Goal: Transaction & Acquisition: Book appointment/travel/reservation

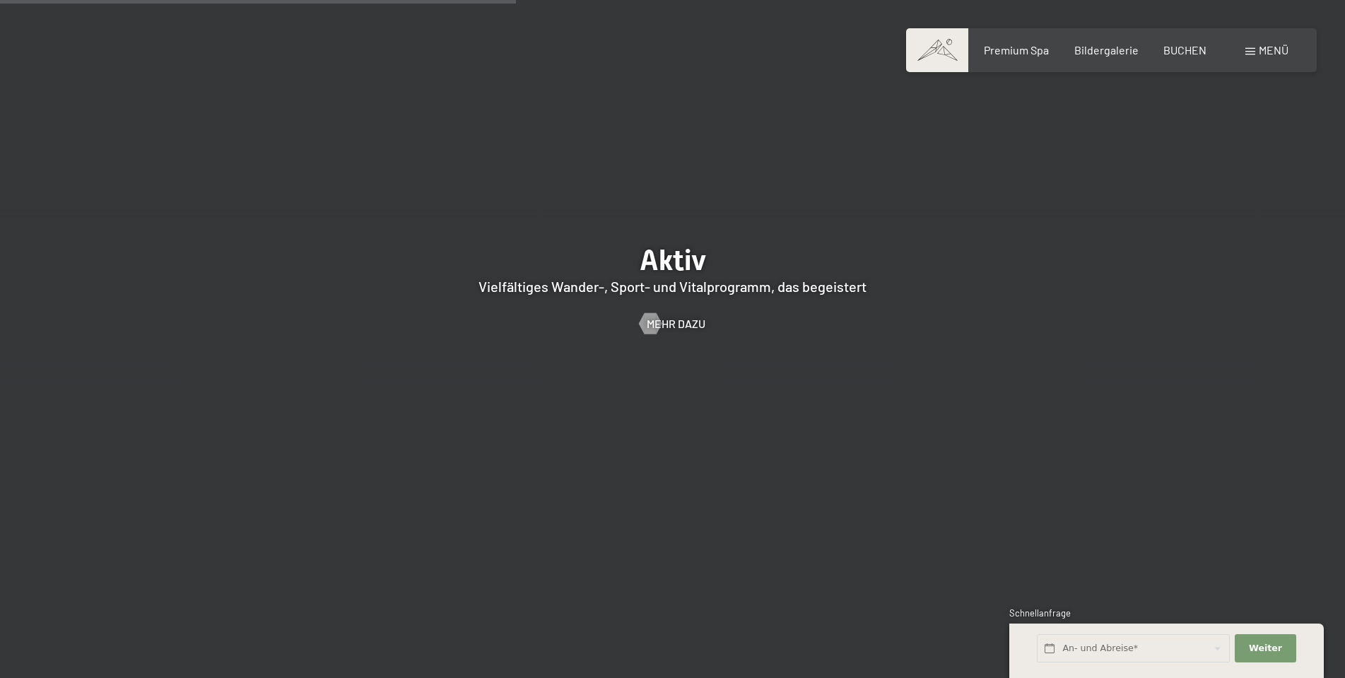
scroll to position [3464, 0]
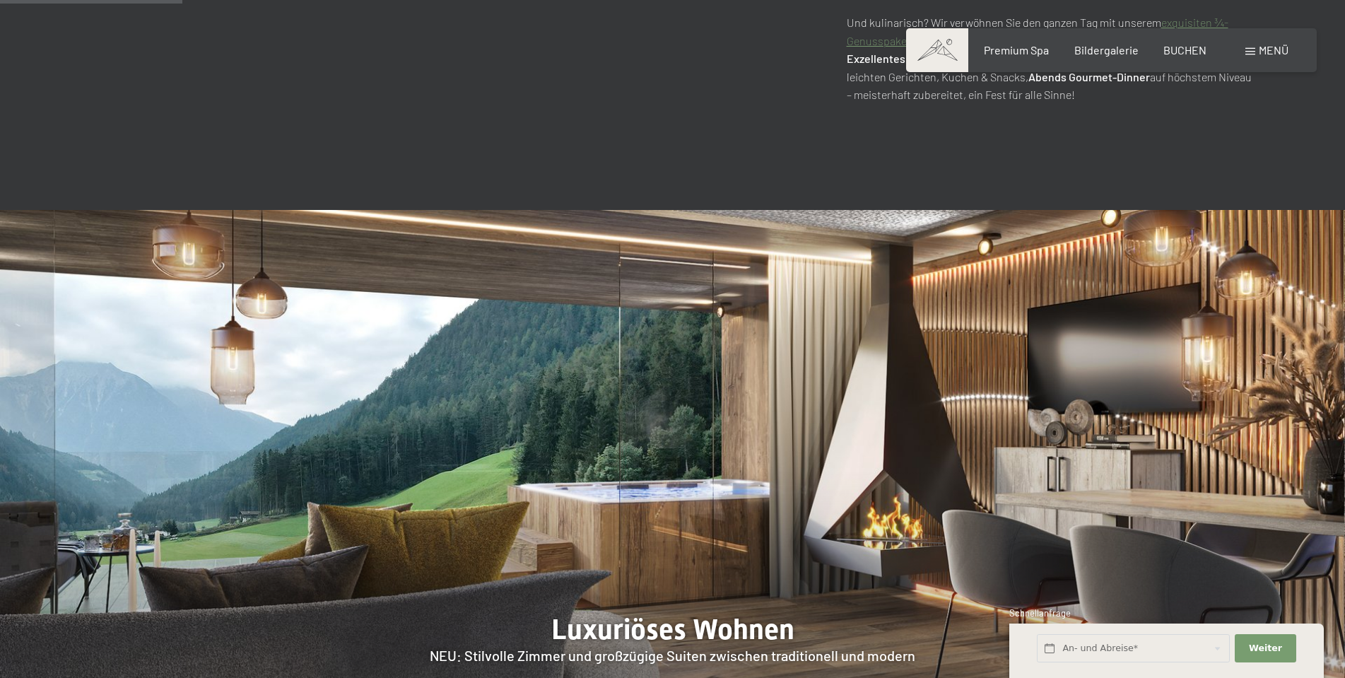
scroll to position [1202, 0]
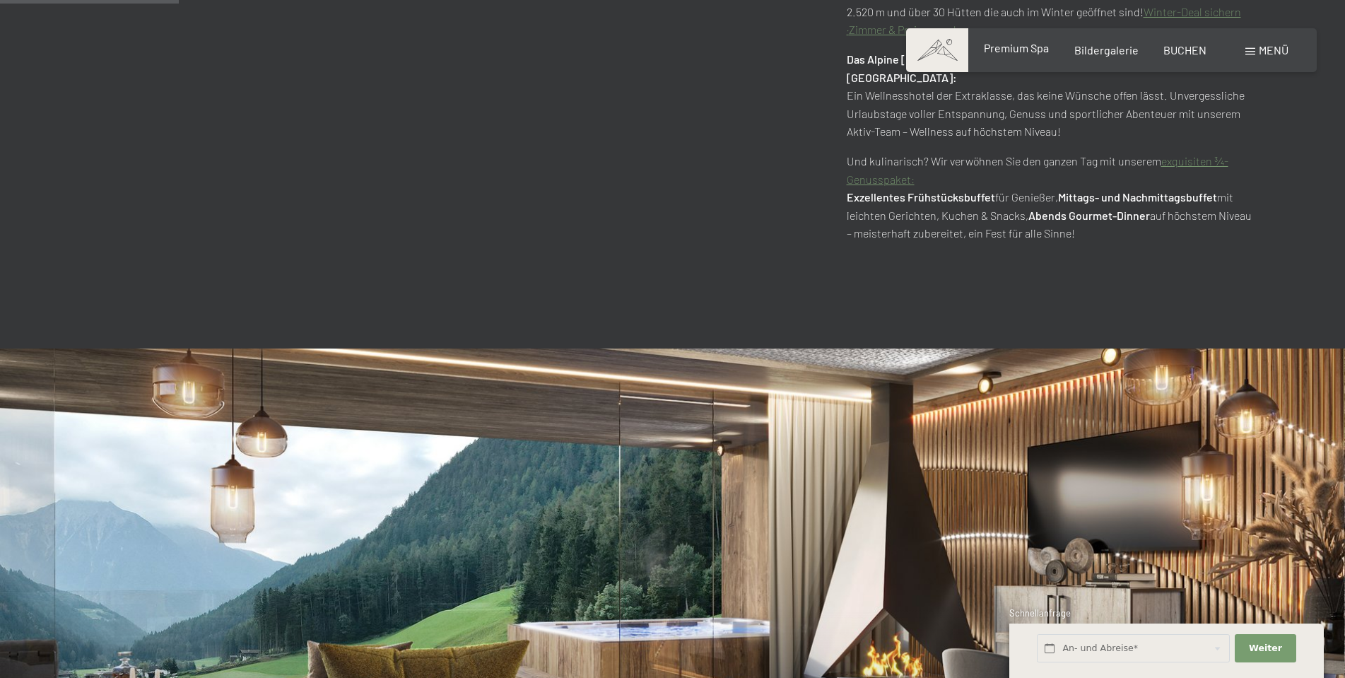
click at [1000, 45] on span "Premium Spa" at bounding box center [1016, 47] width 65 height 13
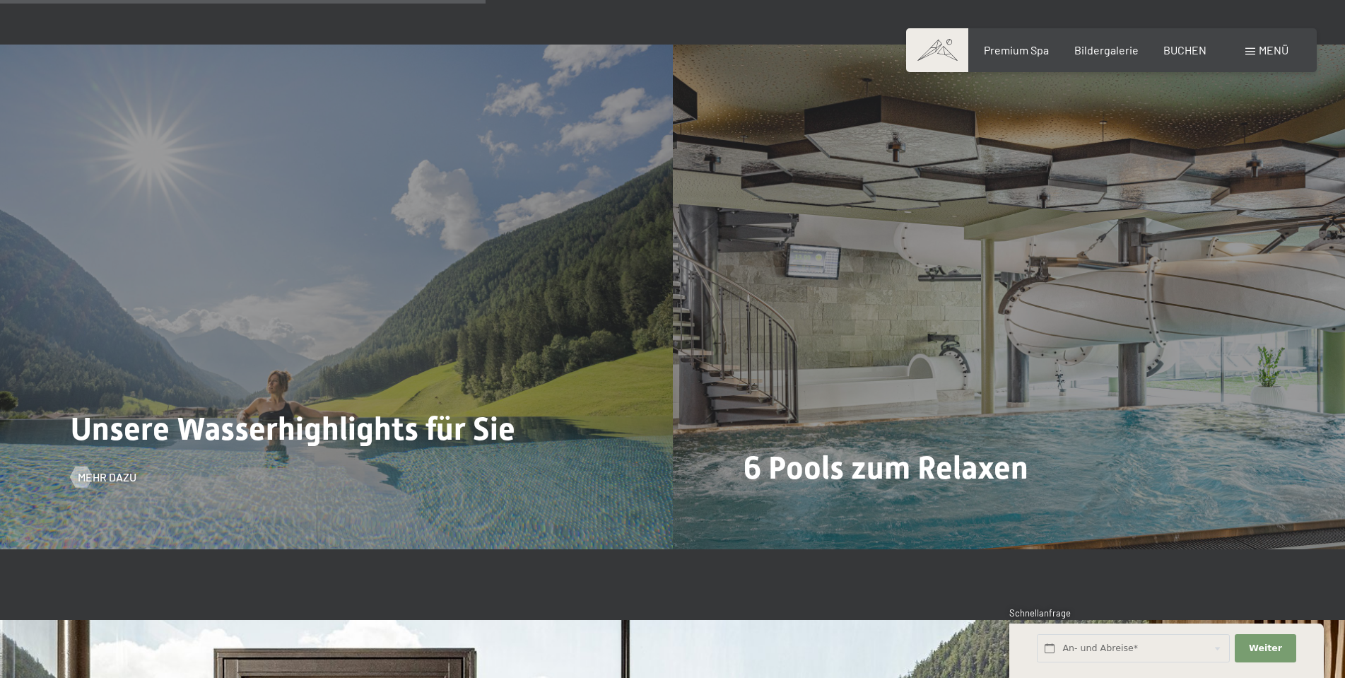
scroll to position [3888, 0]
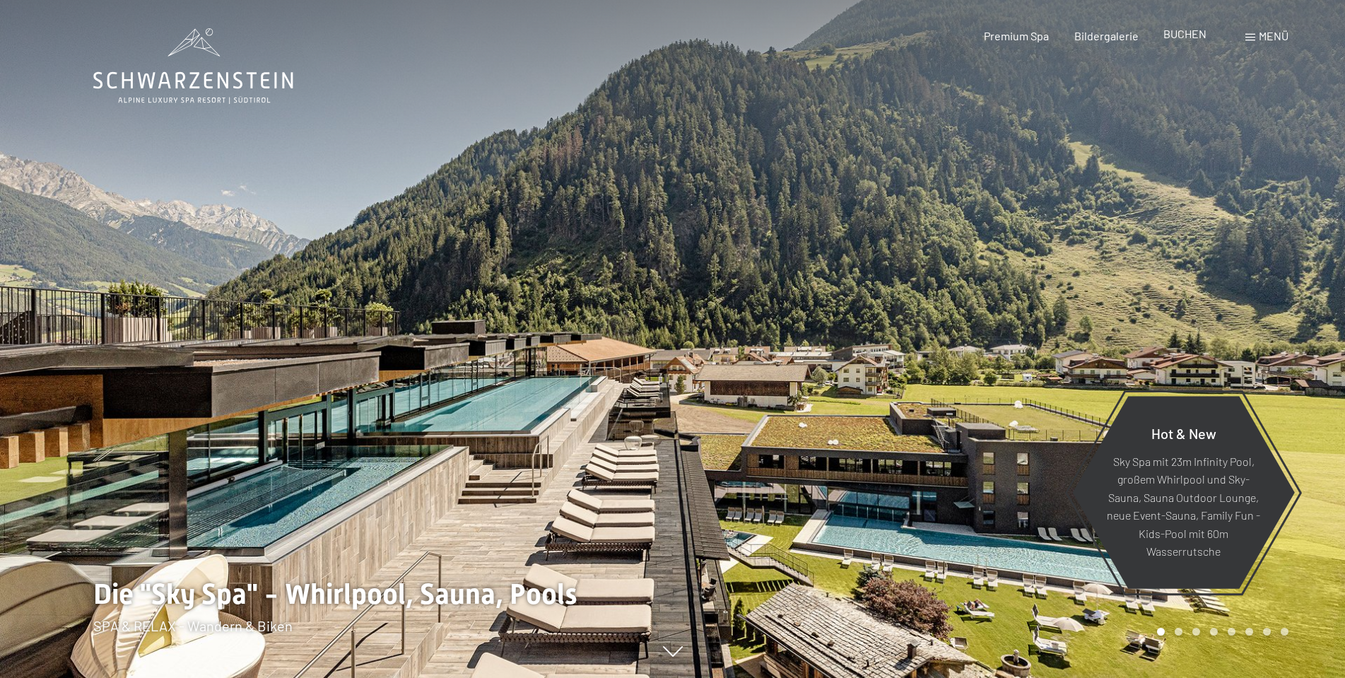
click at [1187, 34] on span "BUCHEN" at bounding box center [1185, 33] width 43 height 13
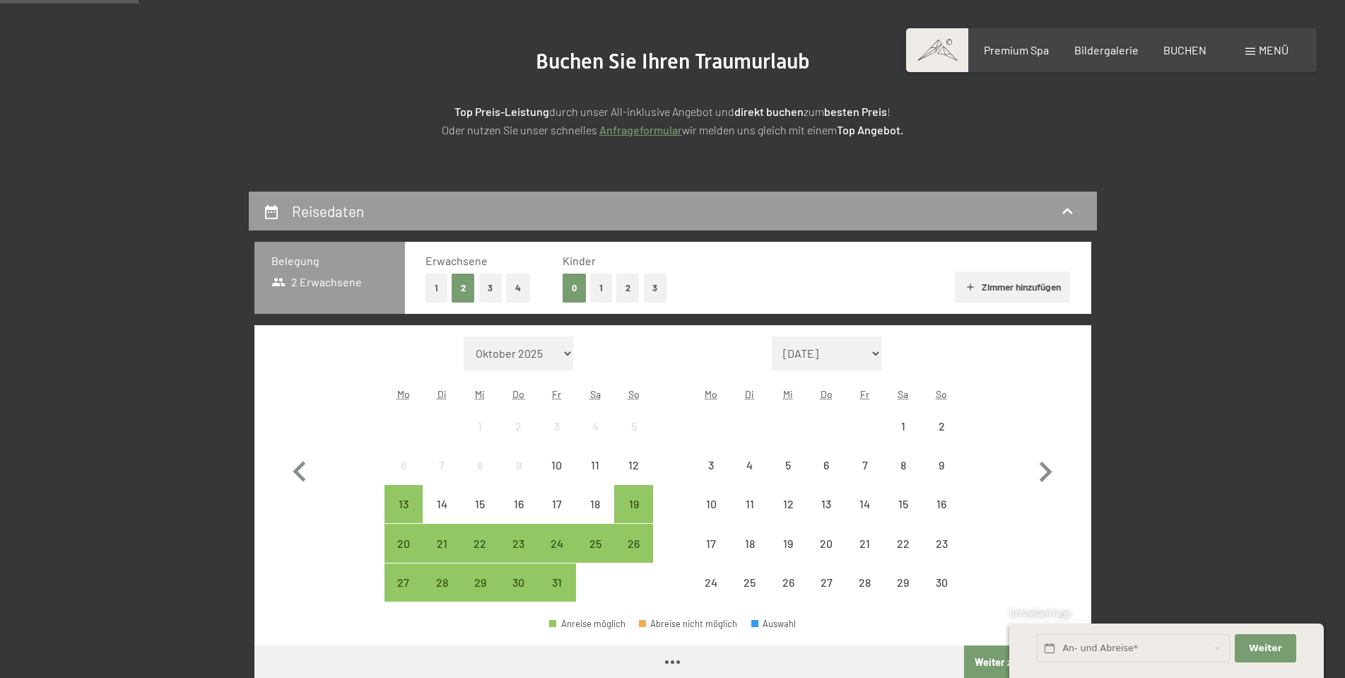
scroll to position [353, 0]
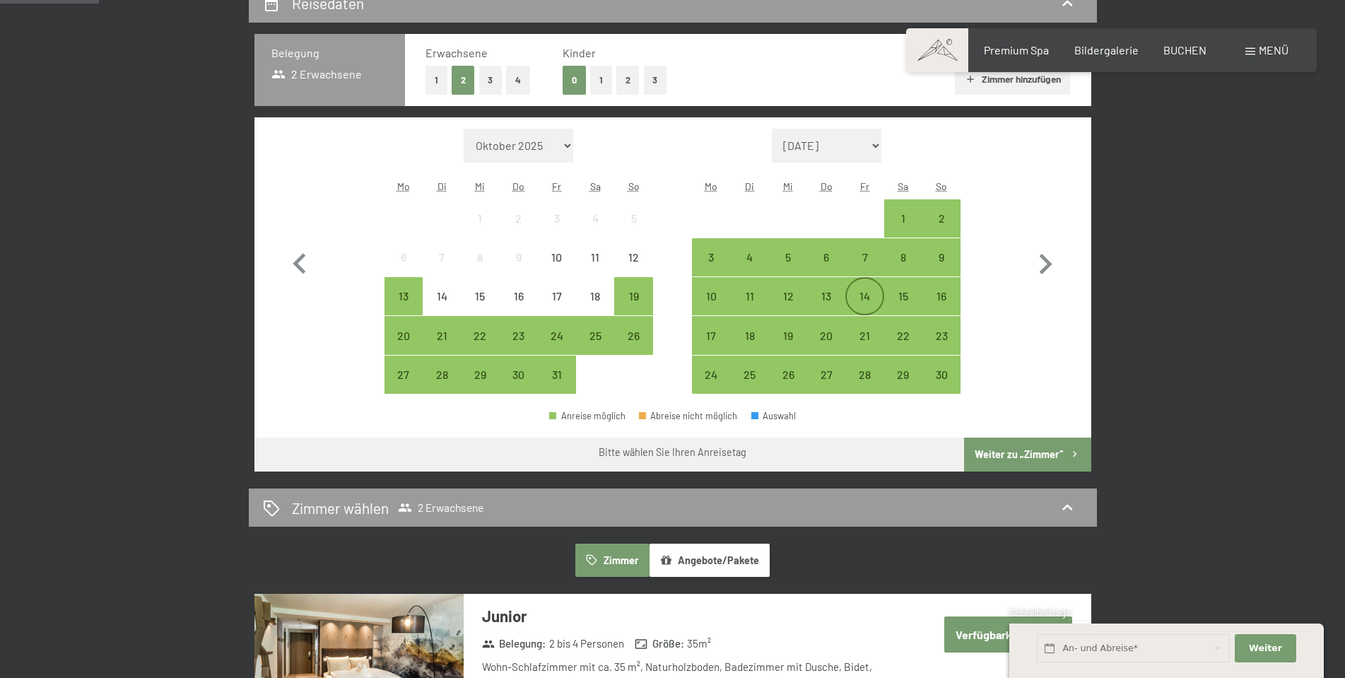
click at [862, 296] on div "14" at bounding box center [864, 308] width 35 height 35
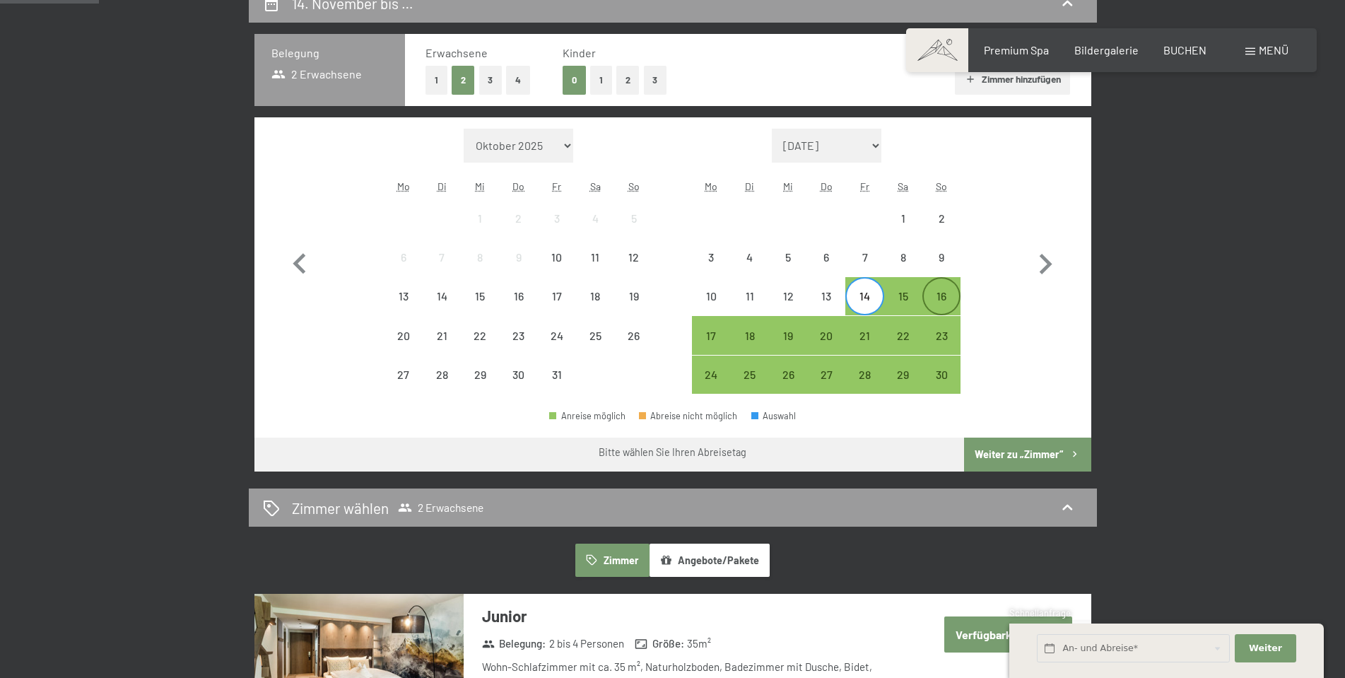
click at [943, 298] on div "16" at bounding box center [941, 308] width 35 height 35
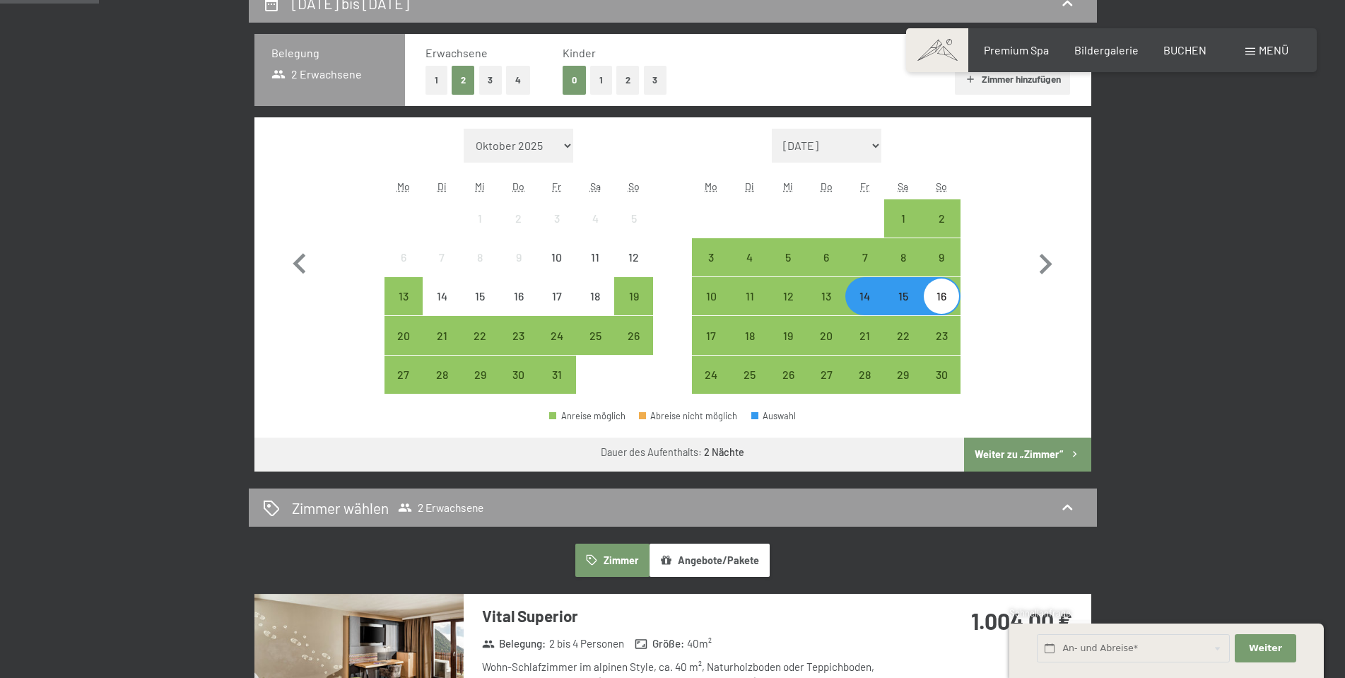
click at [1003, 448] on button "Weiter zu „Zimmer“" at bounding box center [1027, 455] width 127 height 34
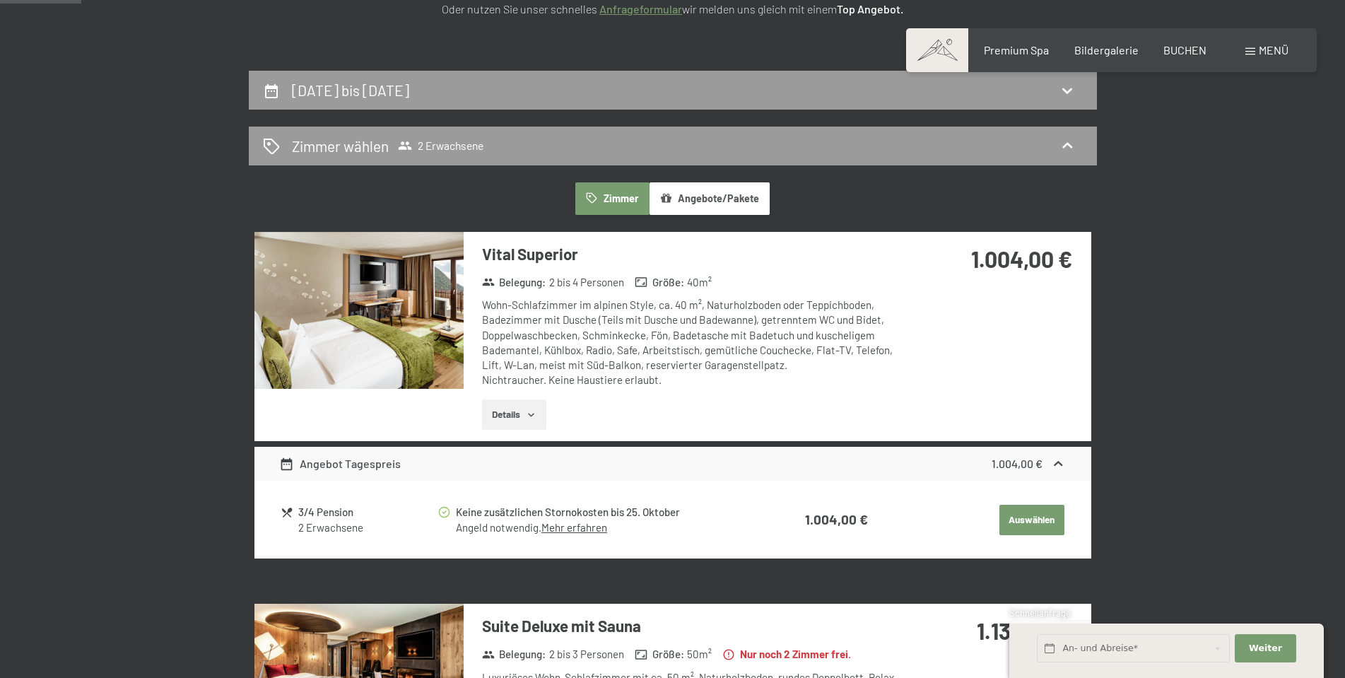
scroll to position [0, 0]
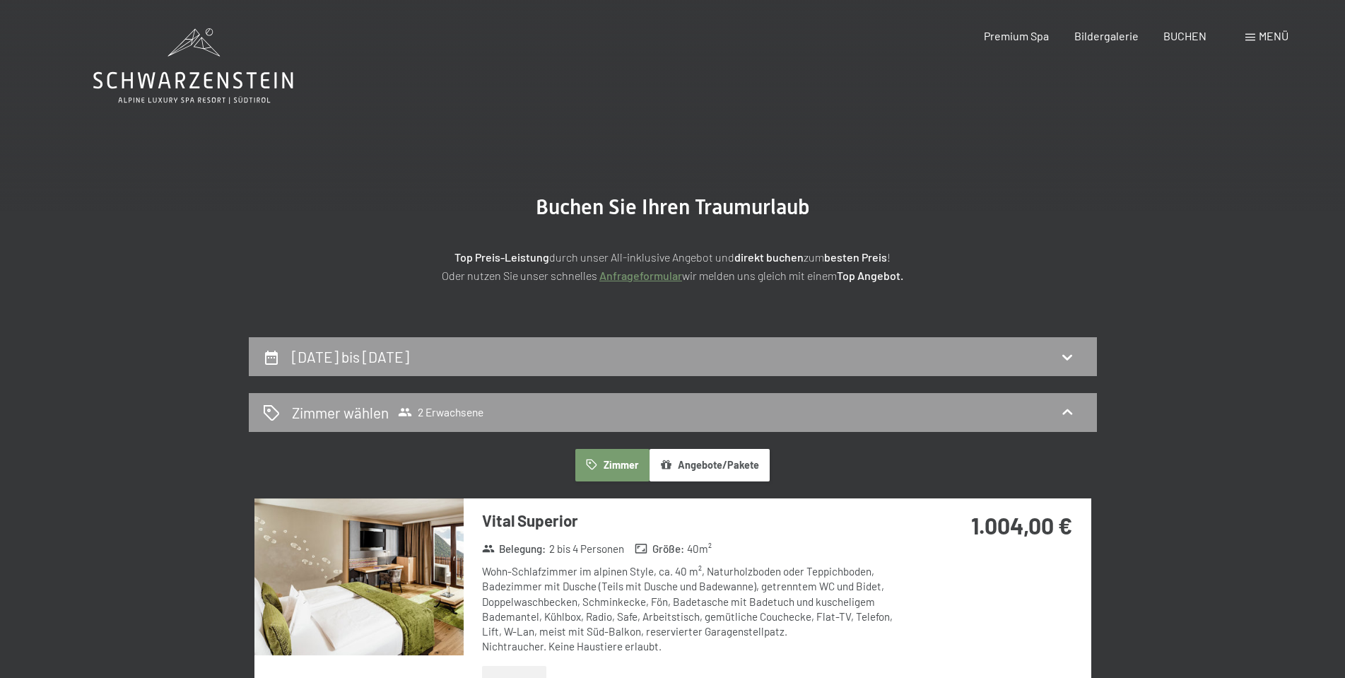
click at [715, 471] on button "Angebote/Pakete" at bounding box center [710, 465] width 120 height 33
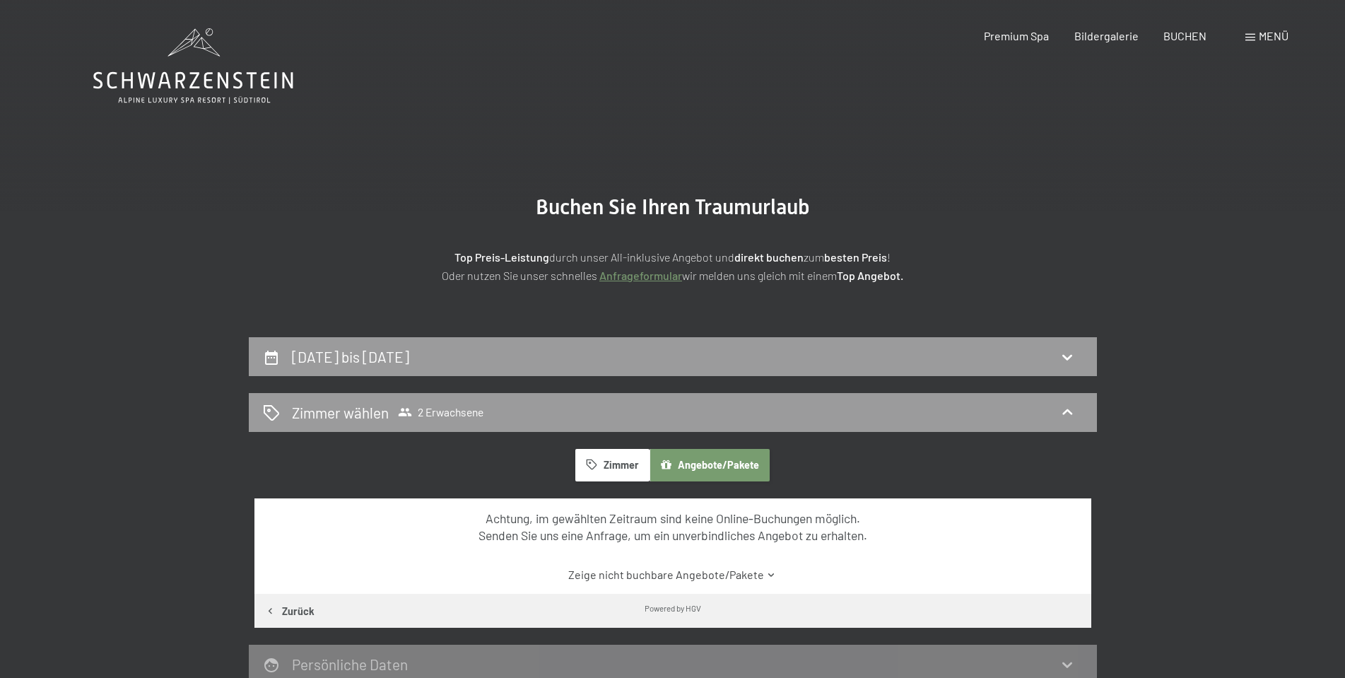
click at [622, 464] on button "Zimmer" at bounding box center [612, 465] width 74 height 33
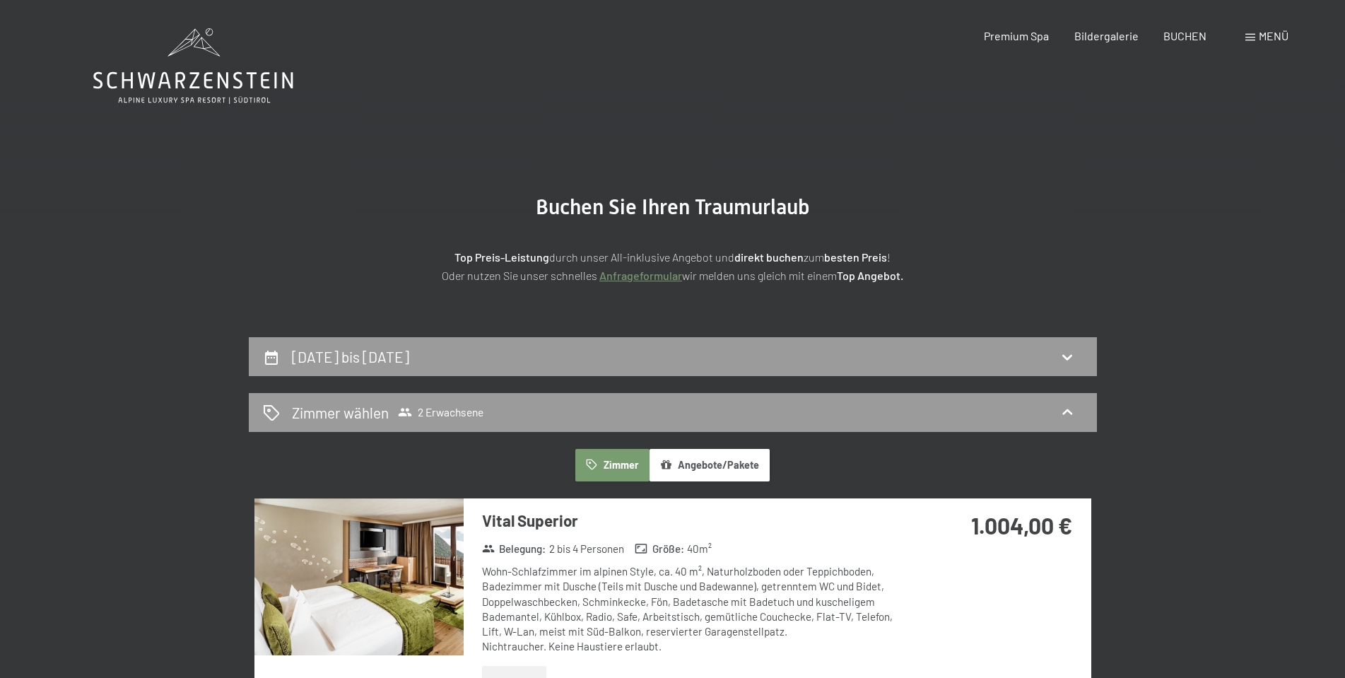
click at [559, 346] on div "14. November bis 16. November 2025" at bounding box center [673, 356] width 820 height 21
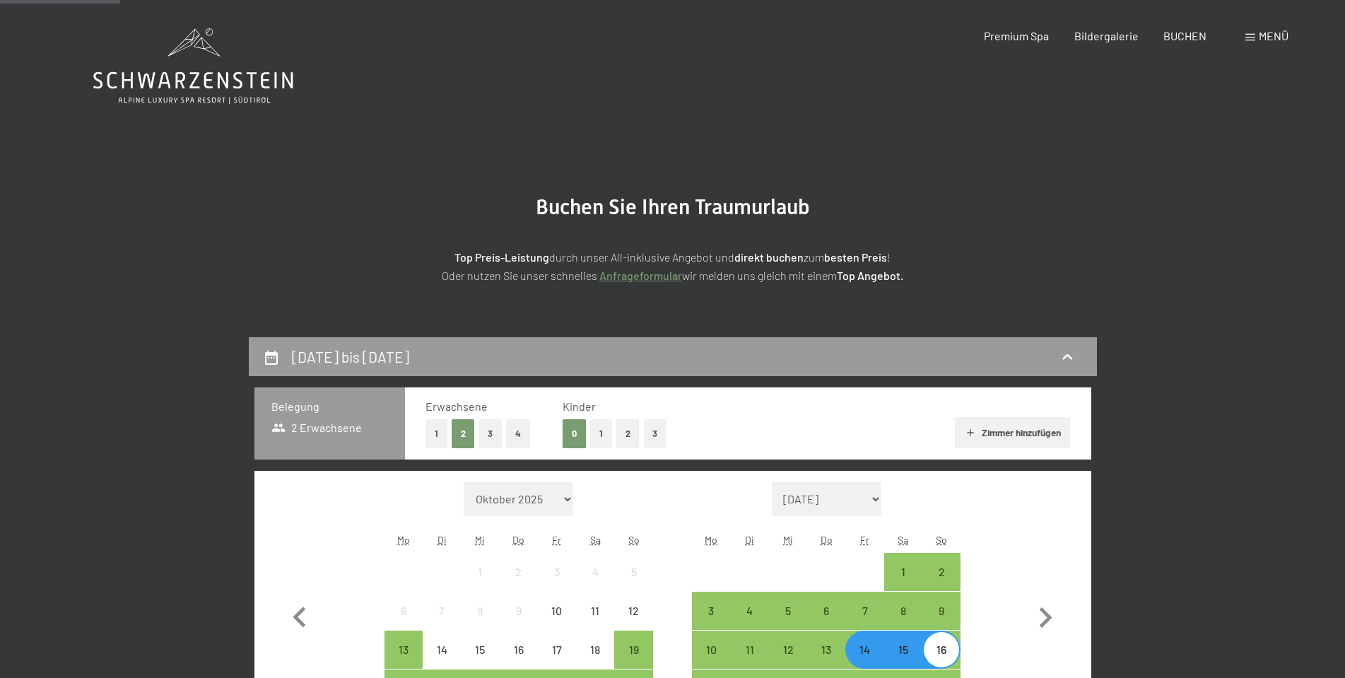
scroll to position [337, 0]
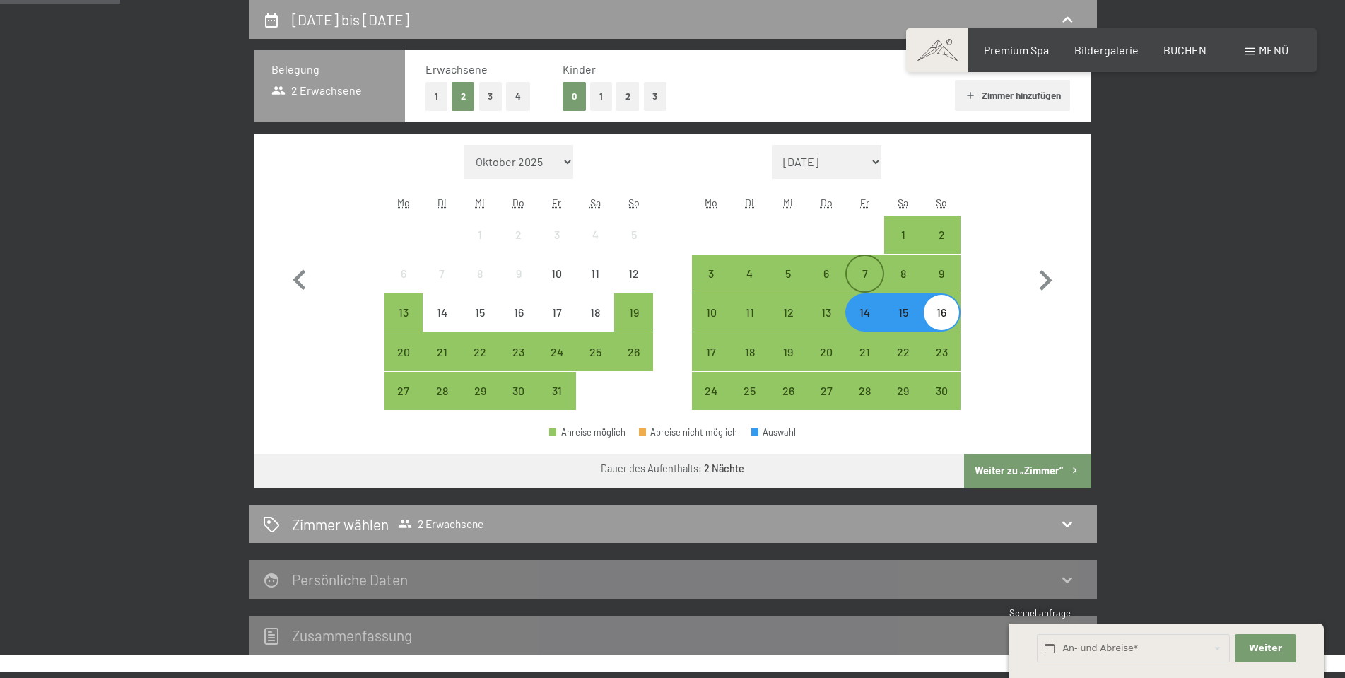
click at [861, 278] on div "7" at bounding box center [864, 285] width 35 height 35
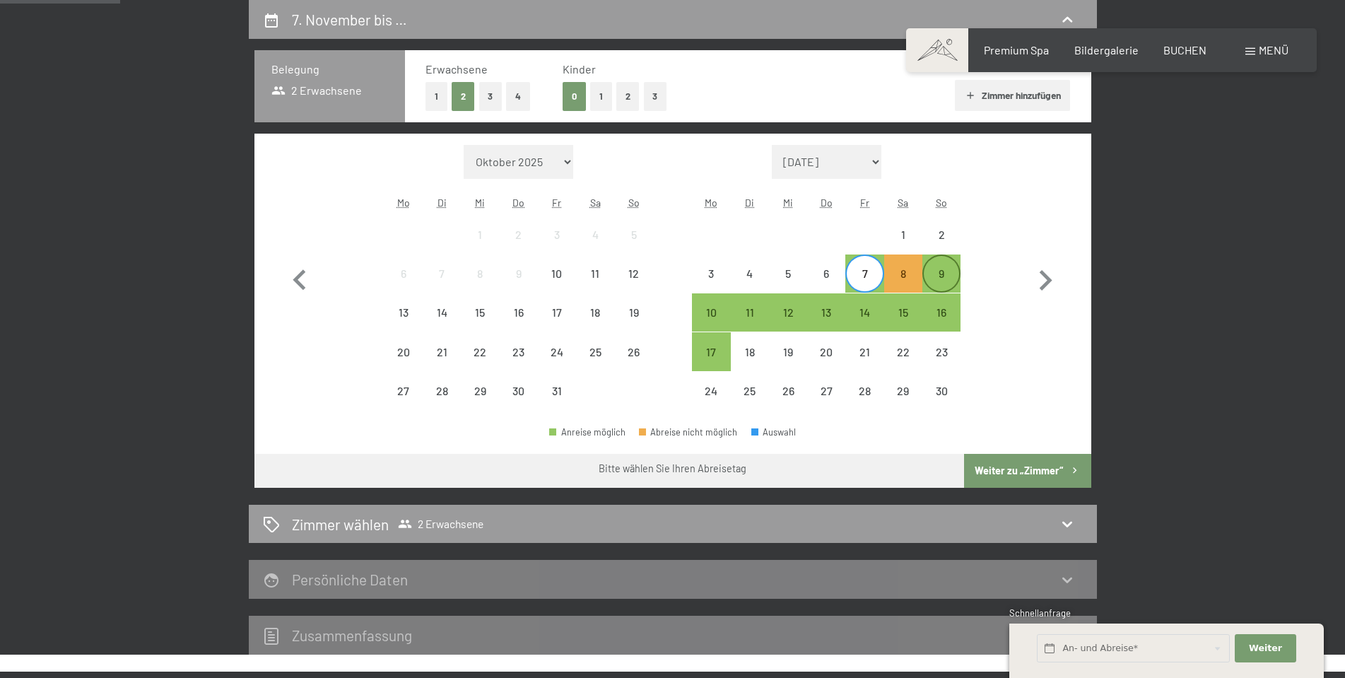
click at [935, 279] on div "9" at bounding box center [941, 285] width 35 height 35
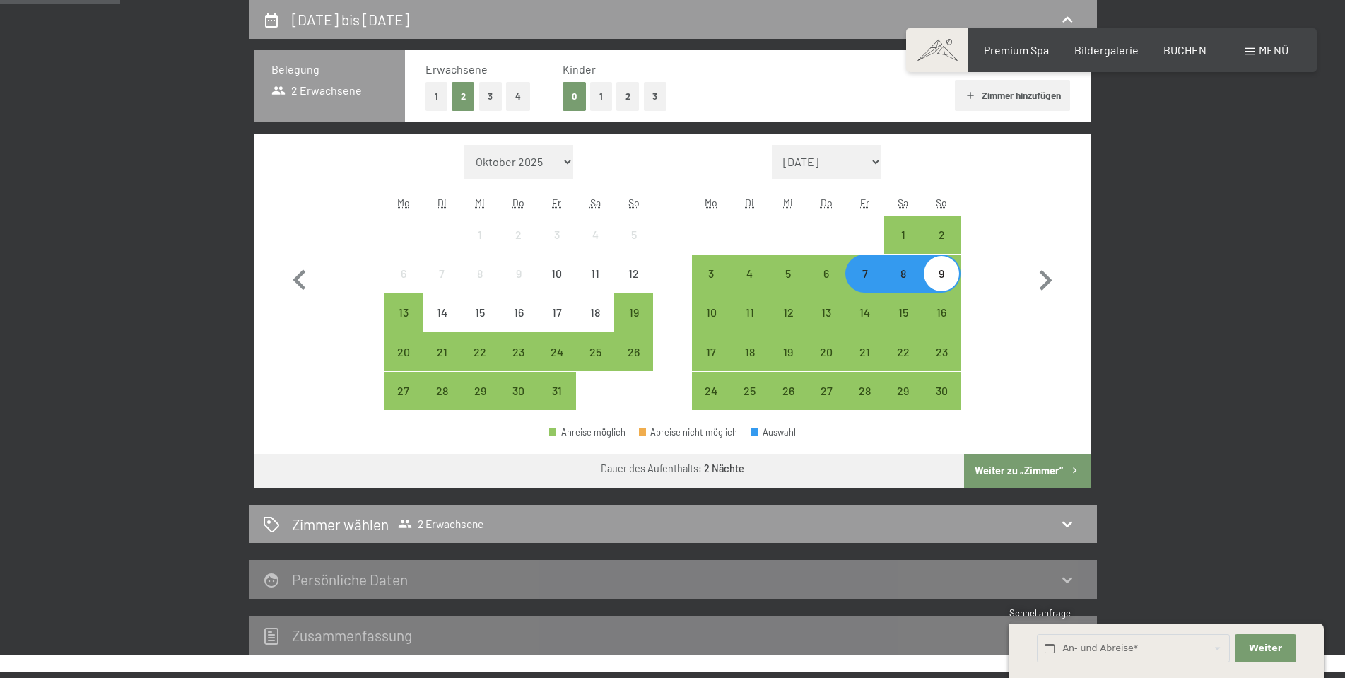
click at [1006, 470] on button "Weiter zu „Zimmer“" at bounding box center [1027, 471] width 127 height 34
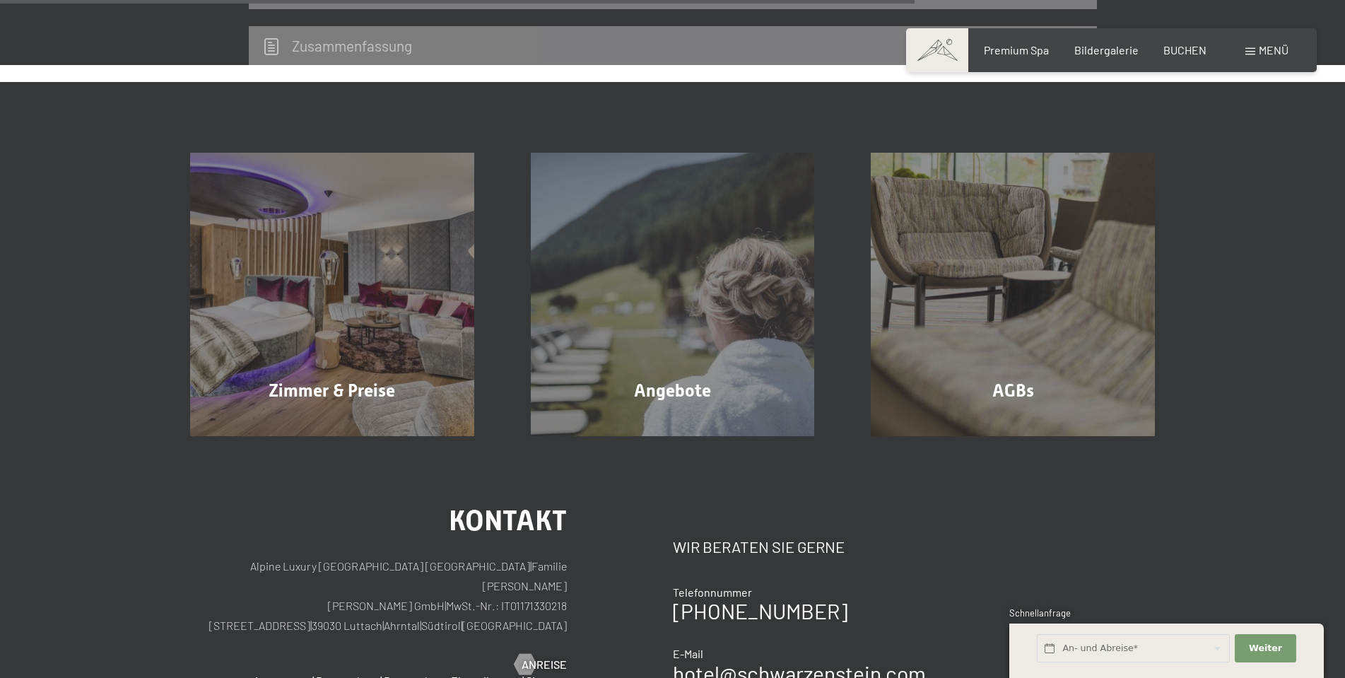
scroll to position [1044, 0]
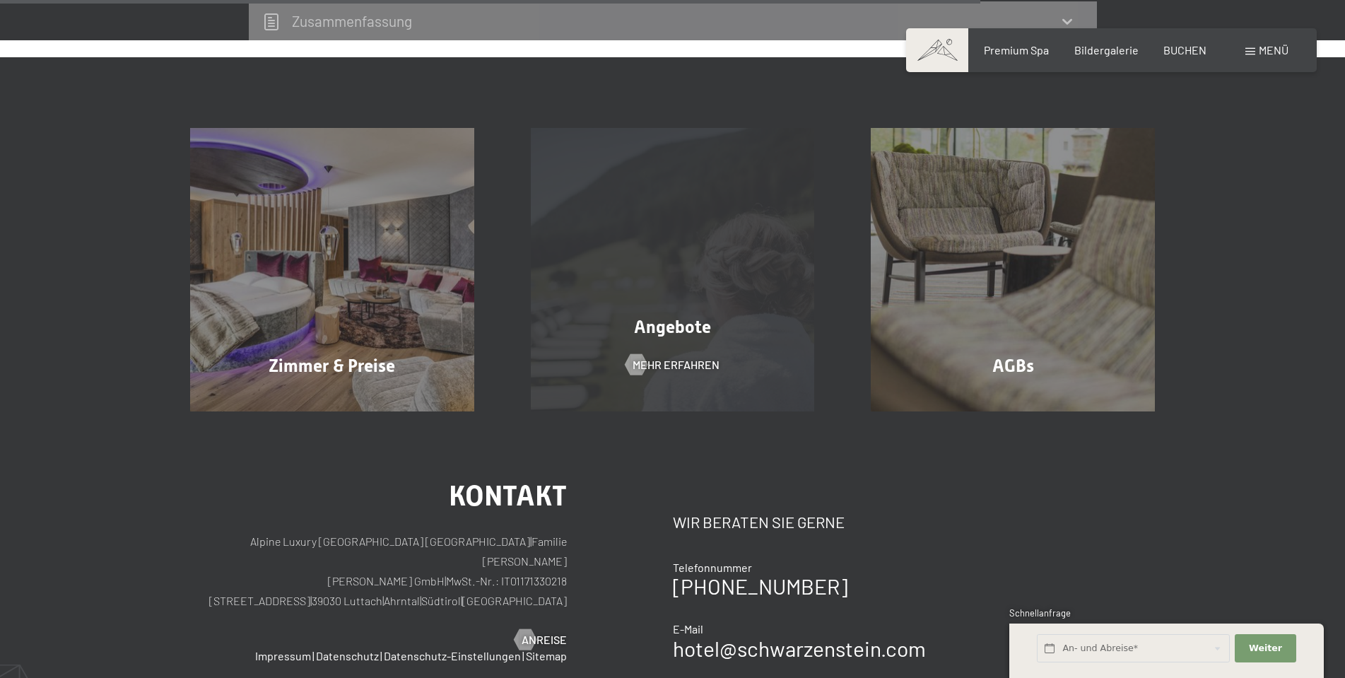
click at [633, 298] on div "Angebote Mehr erfahren" at bounding box center [673, 270] width 341 height 284
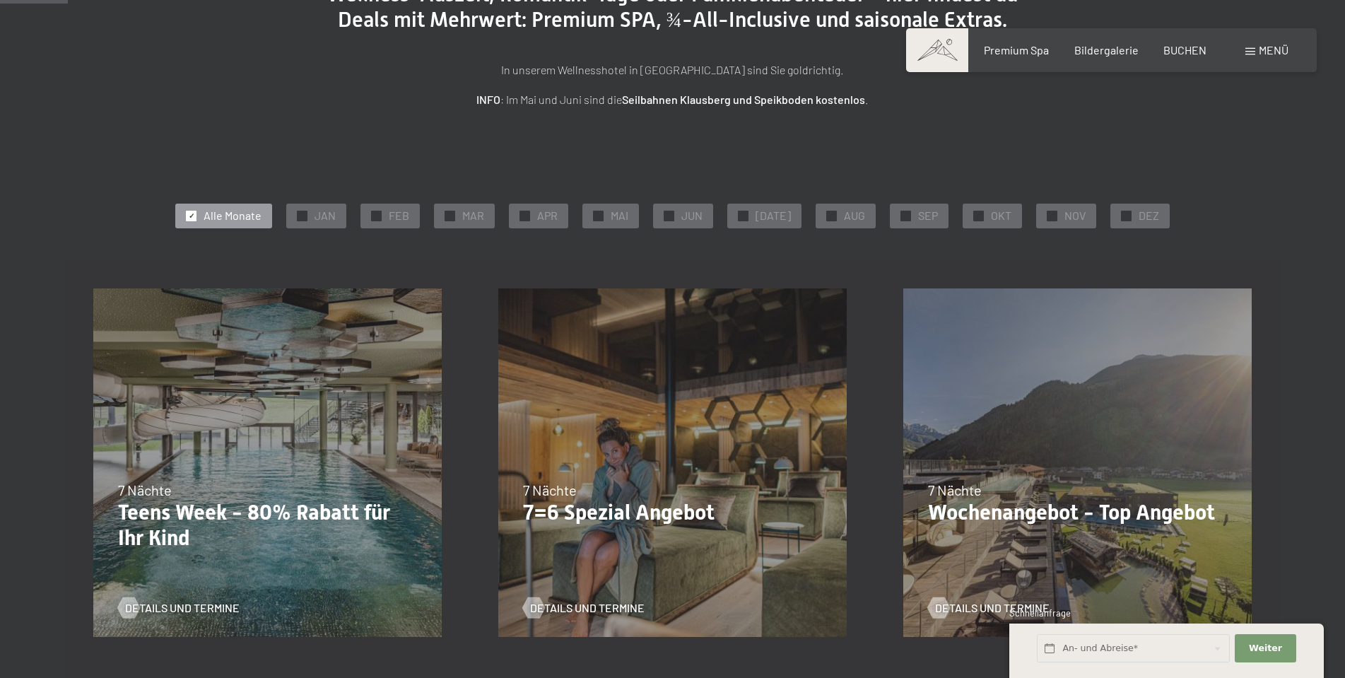
scroll to position [141, 0]
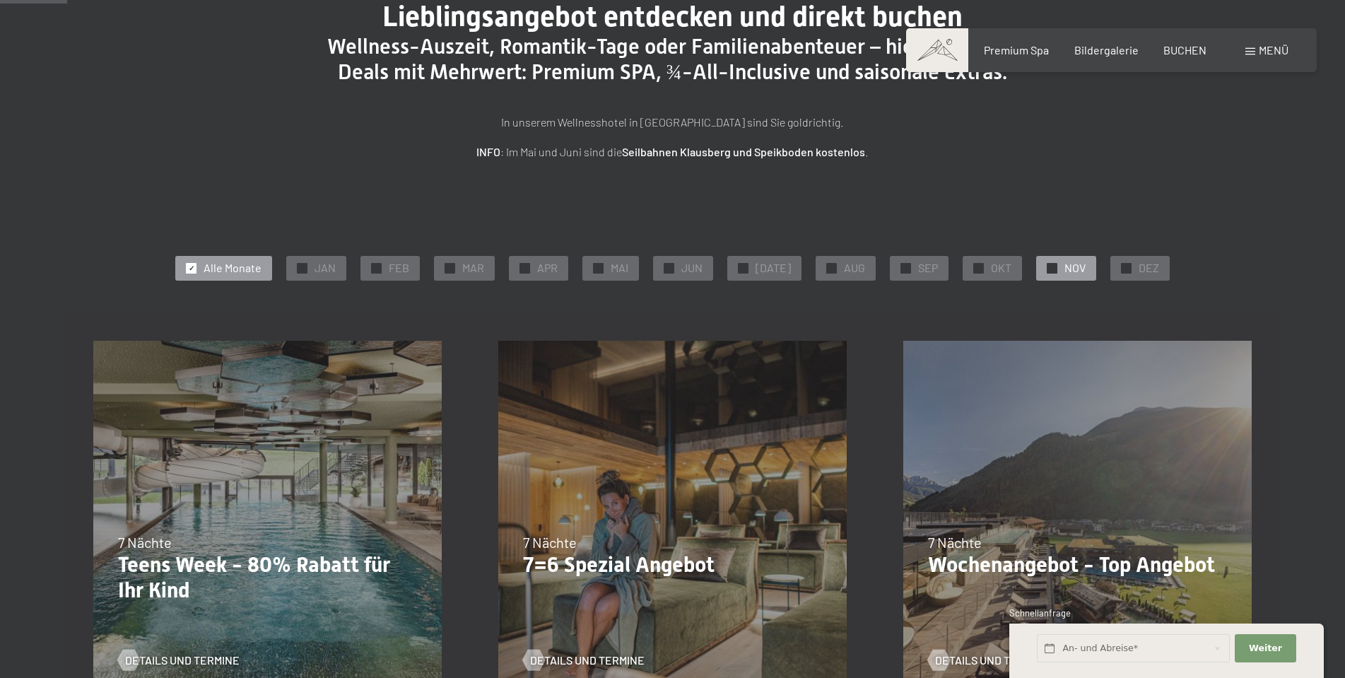
click at [1050, 271] on span "✓" at bounding box center [1053, 268] width 6 height 10
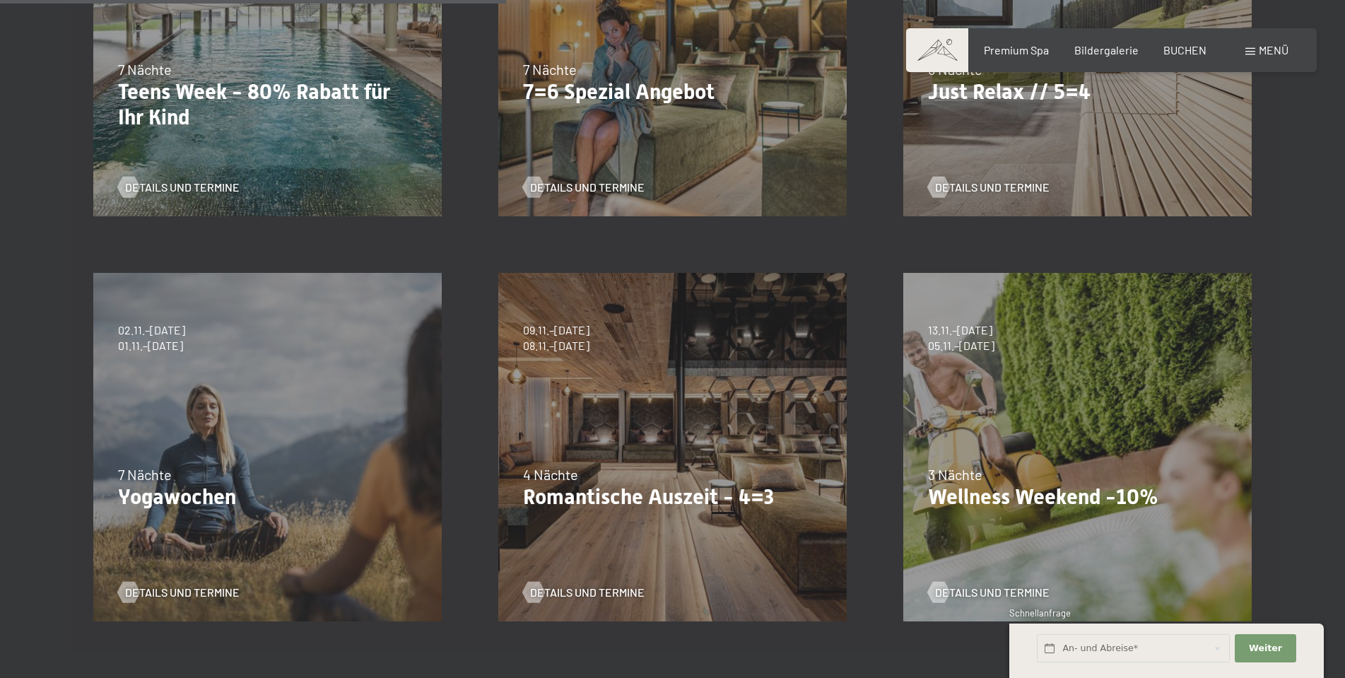
scroll to position [636, 0]
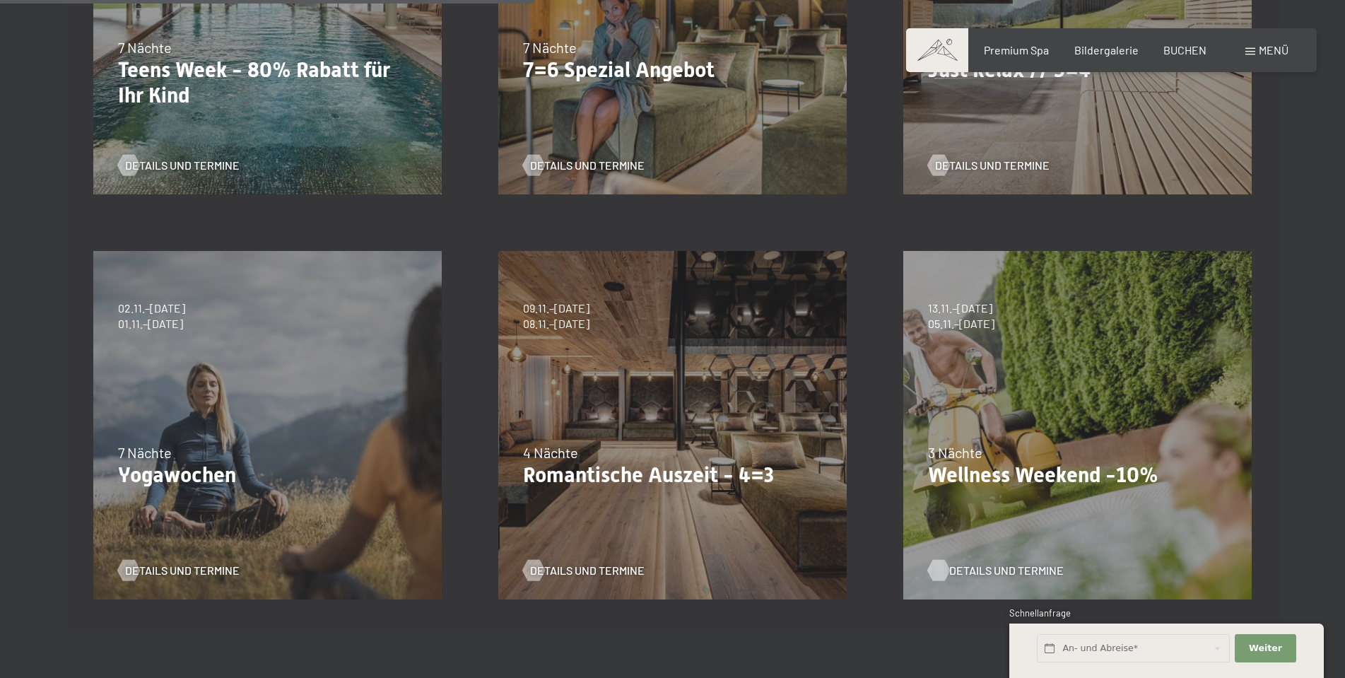
click at [970, 567] on span "Details und Termine" at bounding box center [1006, 571] width 115 height 16
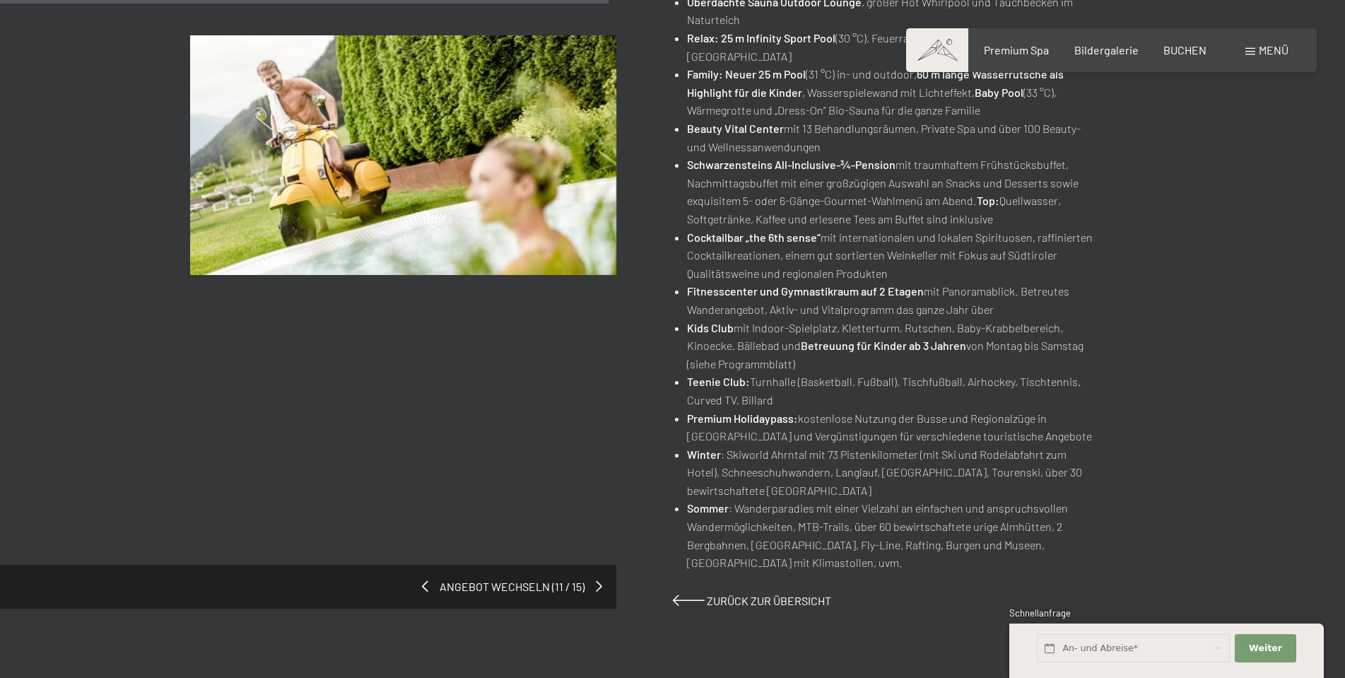
scroll to position [919, 0]
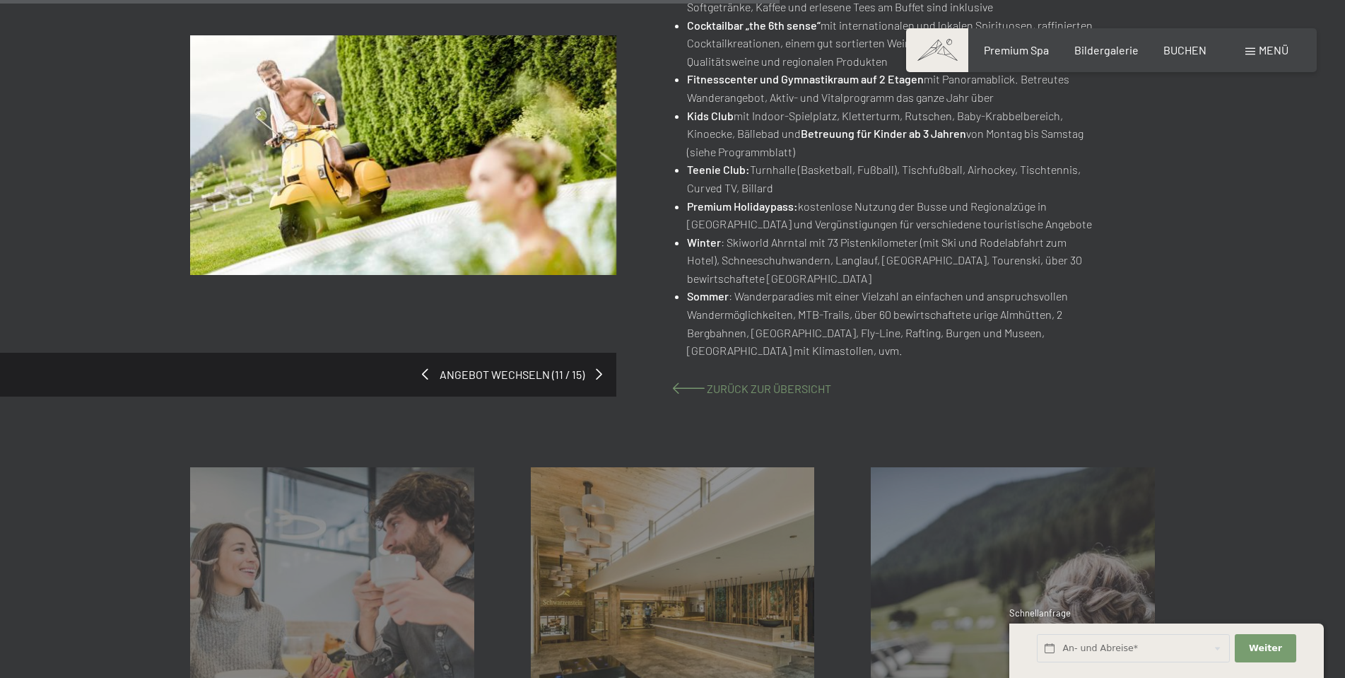
click at [740, 385] on span "Zurück zur Übersicht" at bounding box center [769, 388] width 124 height 13
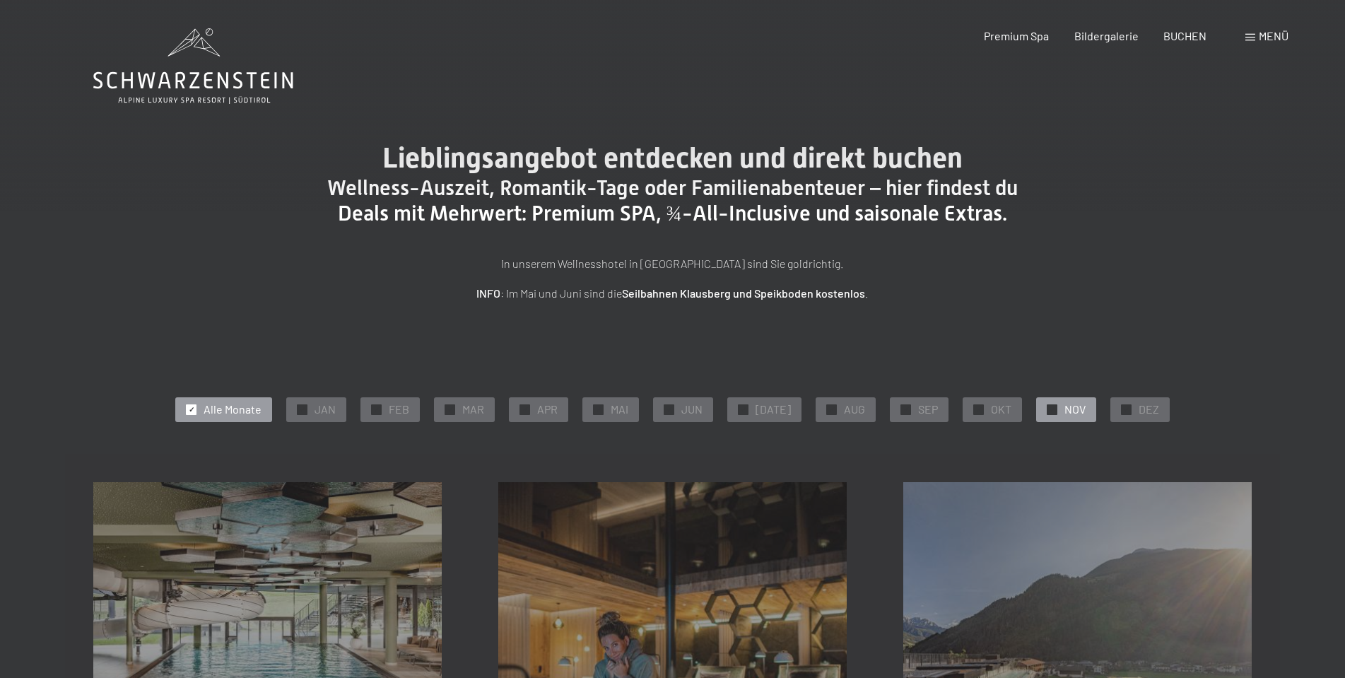
click at [1050, 411] on span "✓" at bounding box center [1053, 409] width 6 height 10
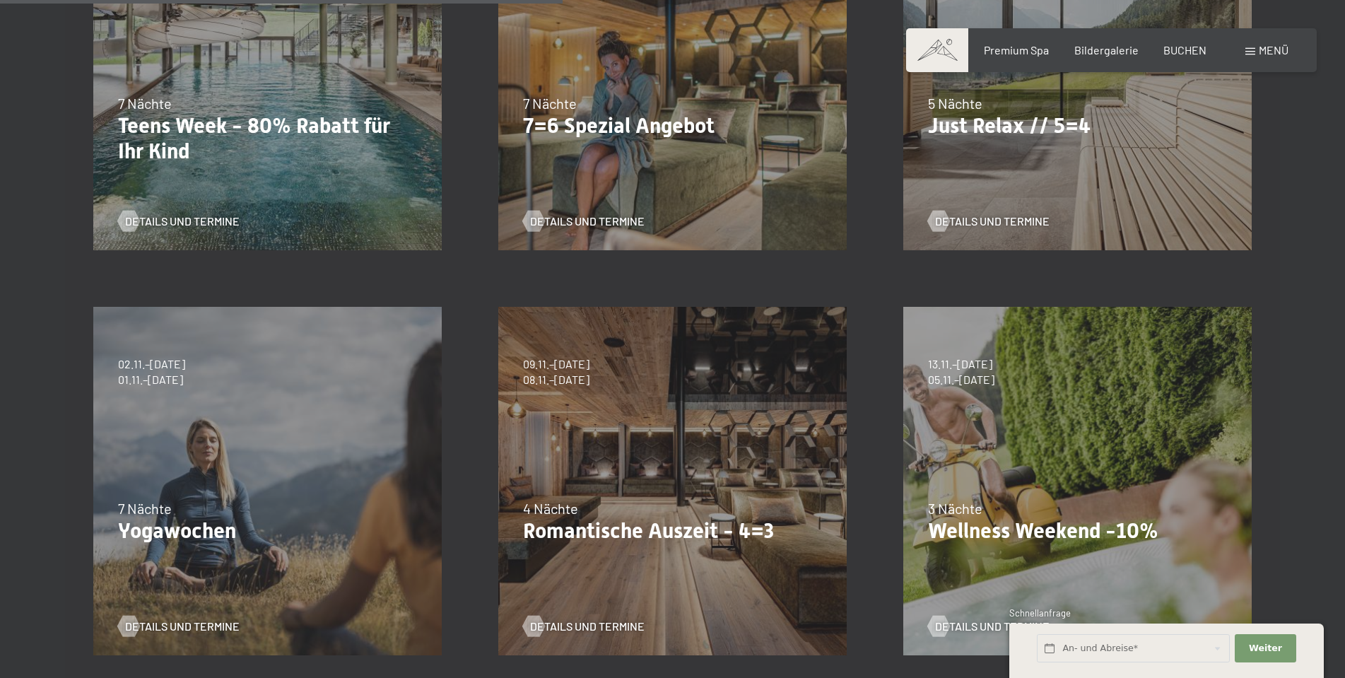
scroll to position [707, 0]
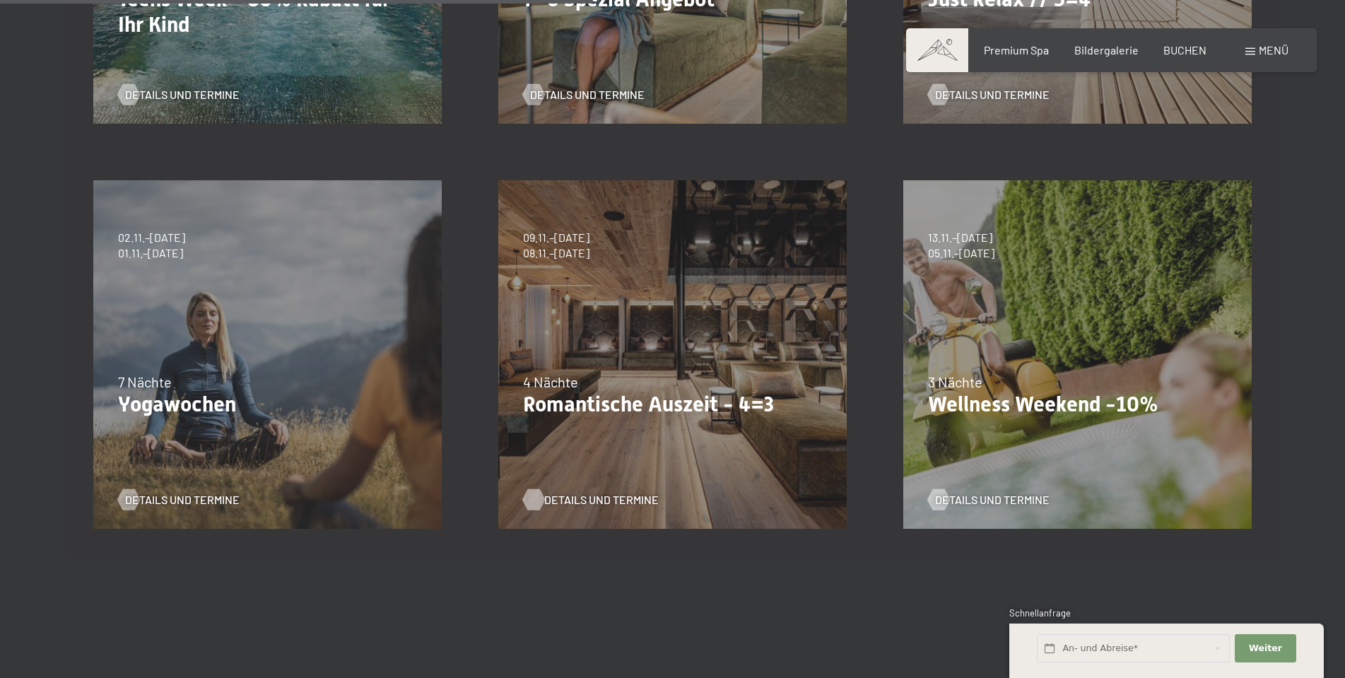
click at [605, 502] on span "Details und Termine" at bounding box center [601, 500] width 115 height 16
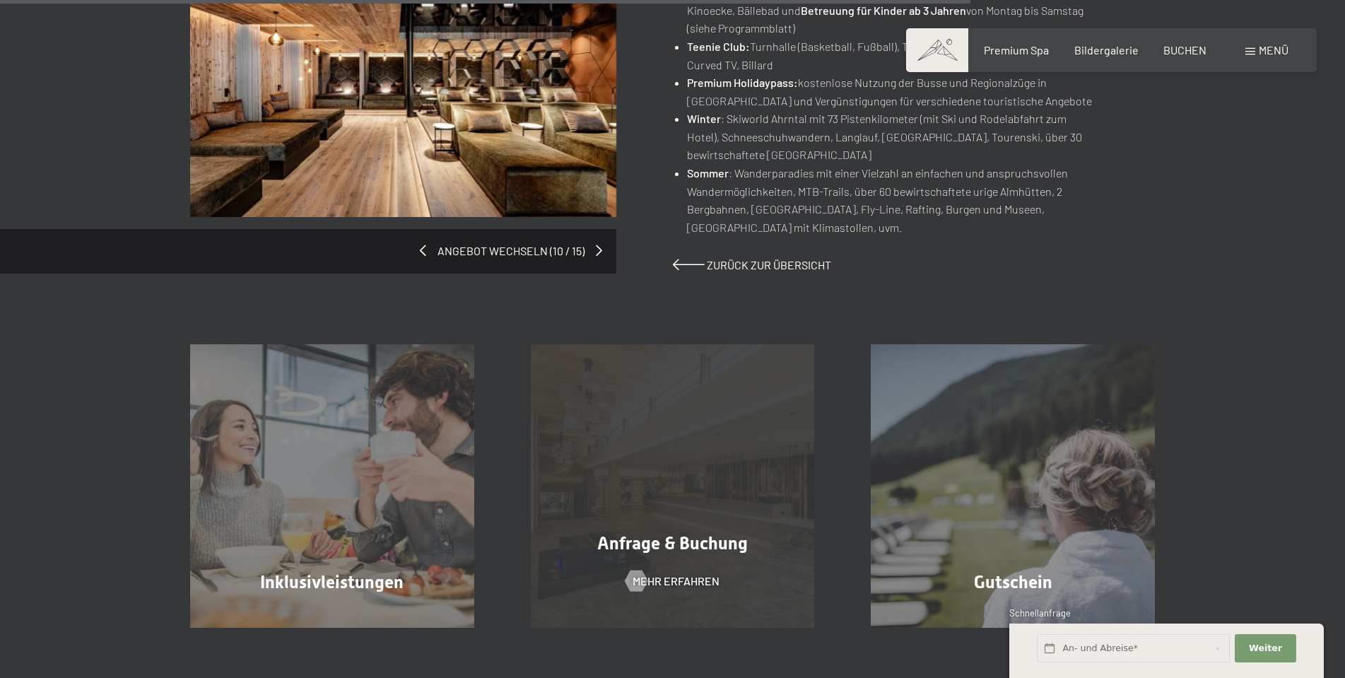
scroll to position [1202, 0]
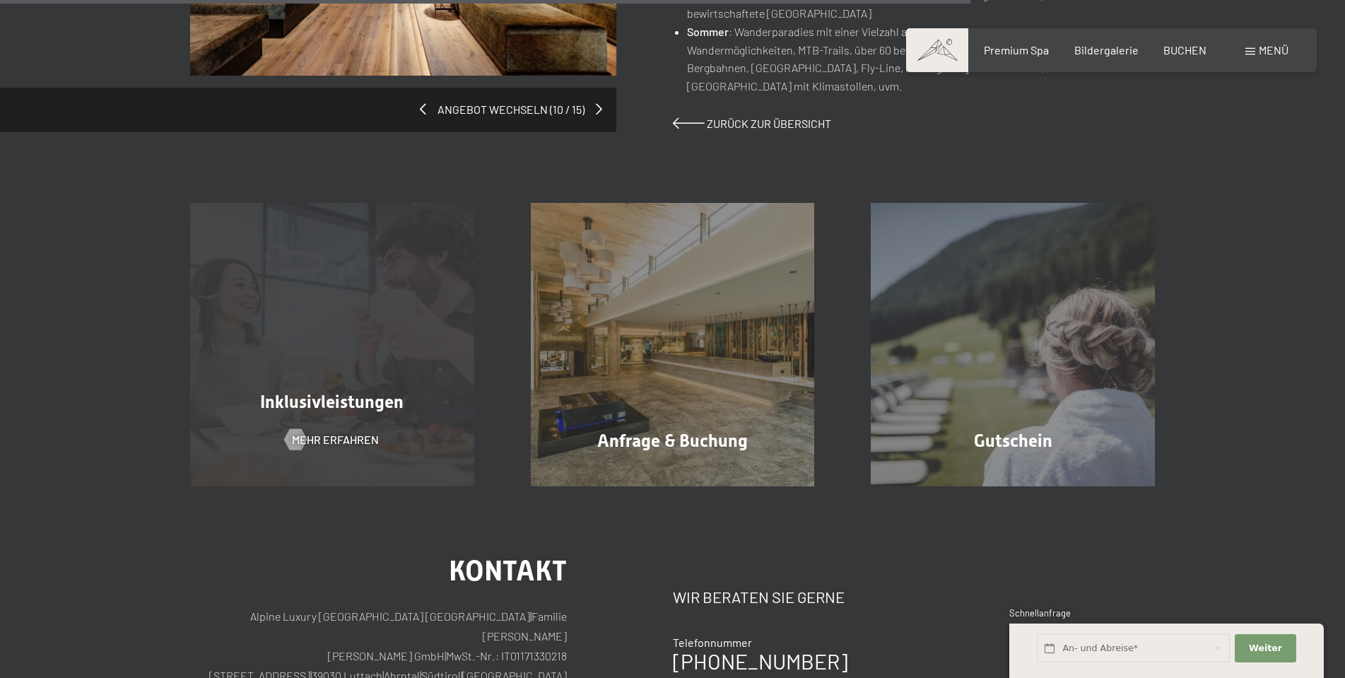
click at [419, 419] on div "Inklusivleistungen Mehr erfahren" at bounding box center [332, 345] width 341 height 284
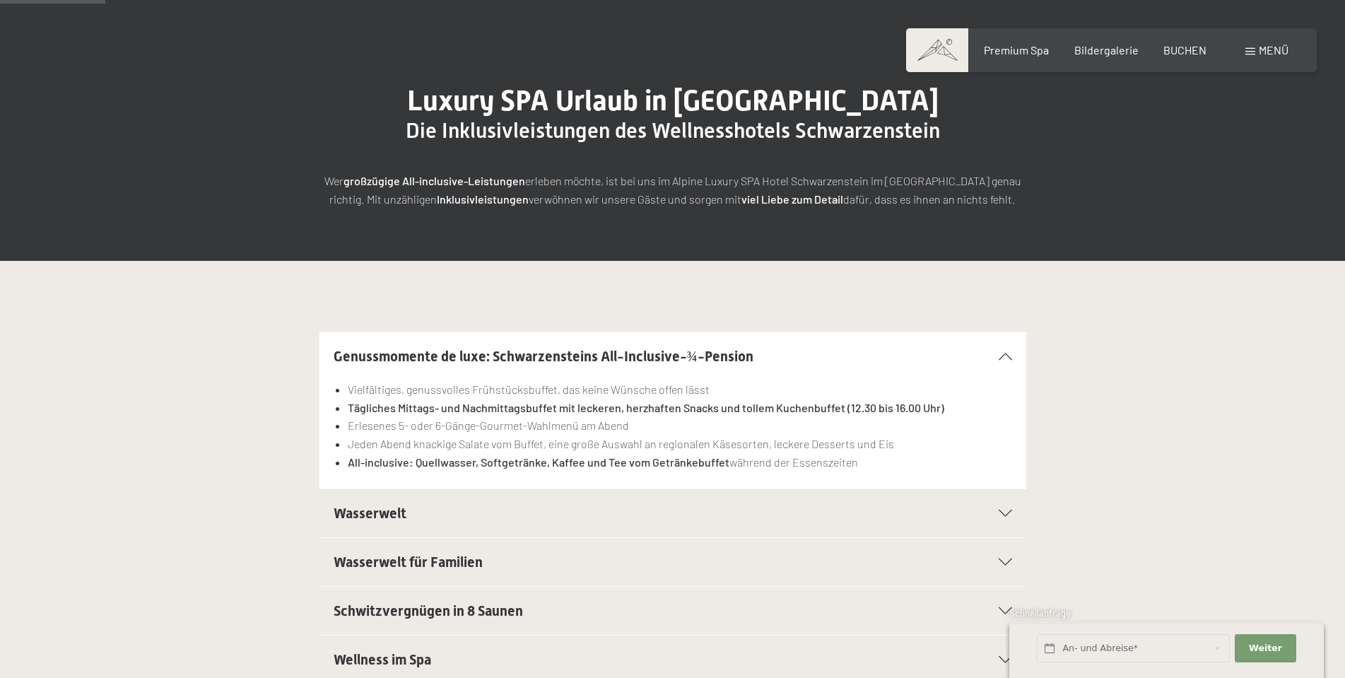
scroll to position [212, 0]
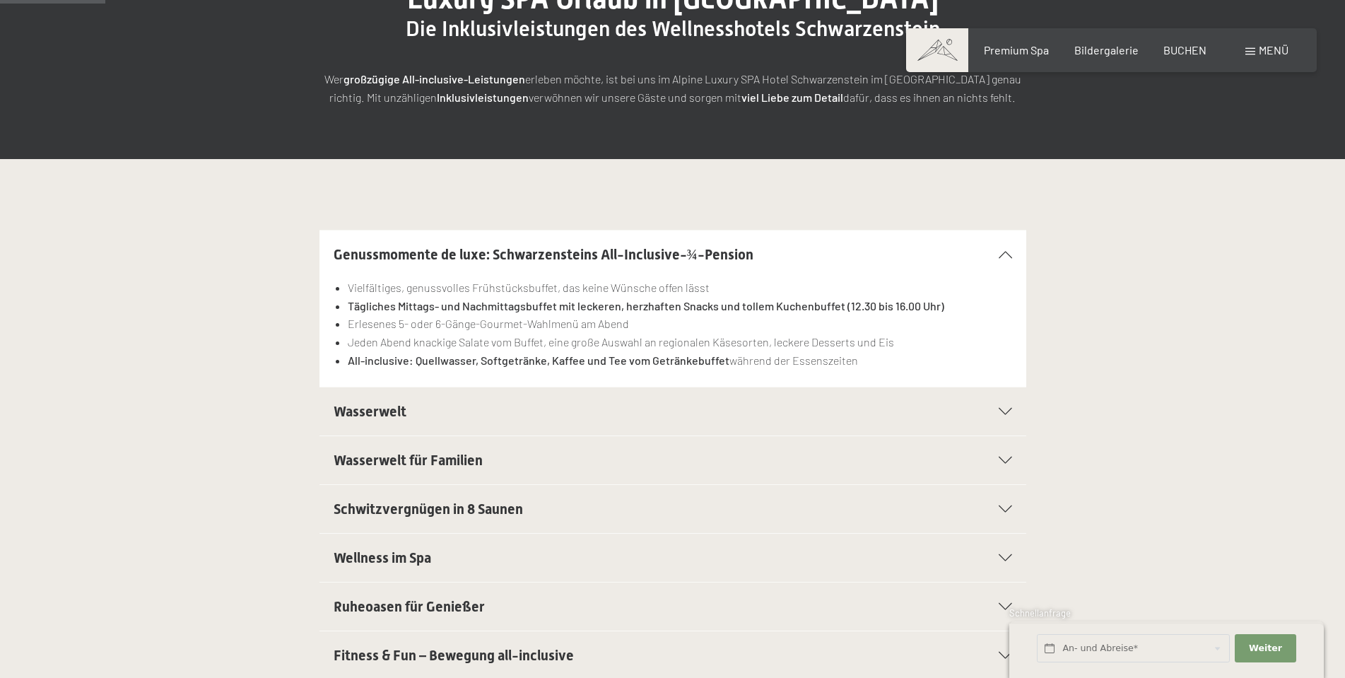
click at [1000, 407] on div "Wasserwelt" at bounding box center [673, 411] width 679 height 48
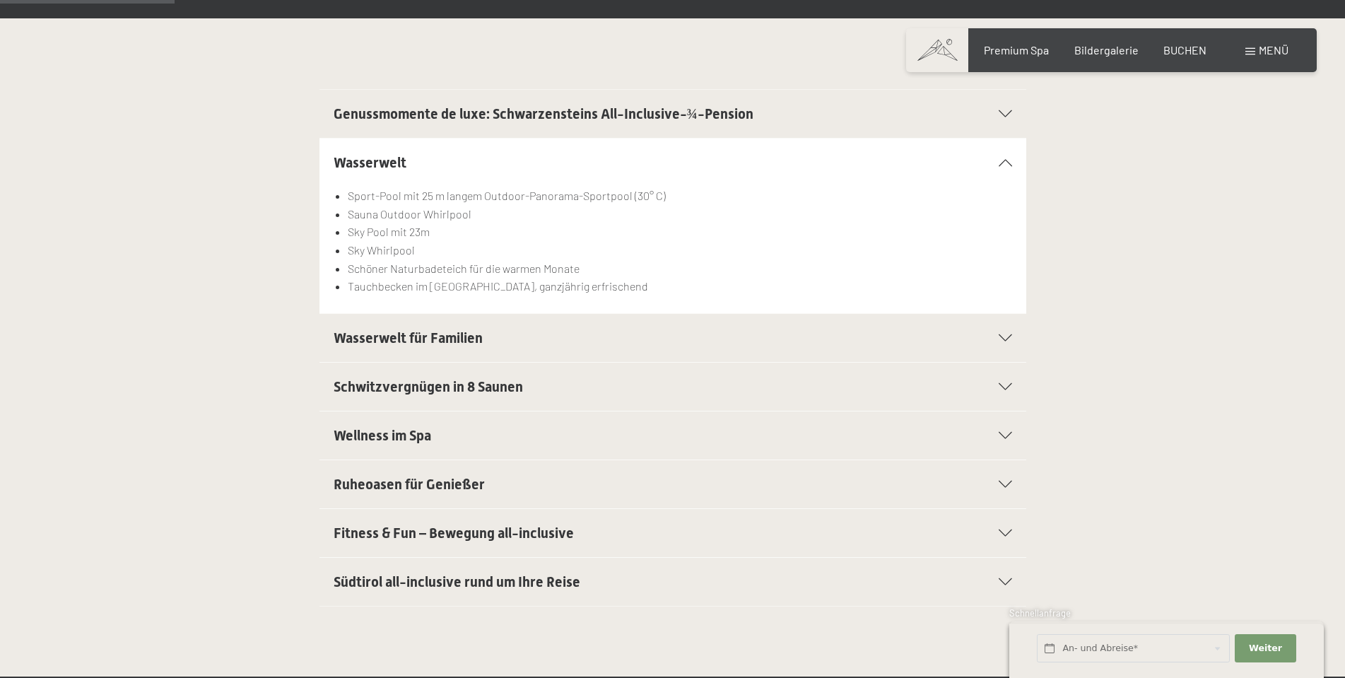
scroll to position [353, 0]
